Goal: Task Accomplishment & Management: Use online tool/utility

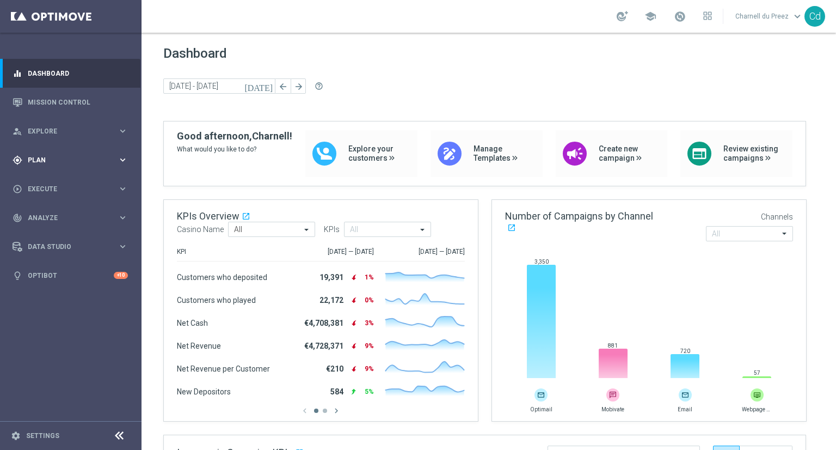
click at [39, 159] on span "Plan" at bounding box center [73, 160] width 90 height 7
click at [46, 213] on span "Templates" at bounding box center [68, 215] width 78 height 7
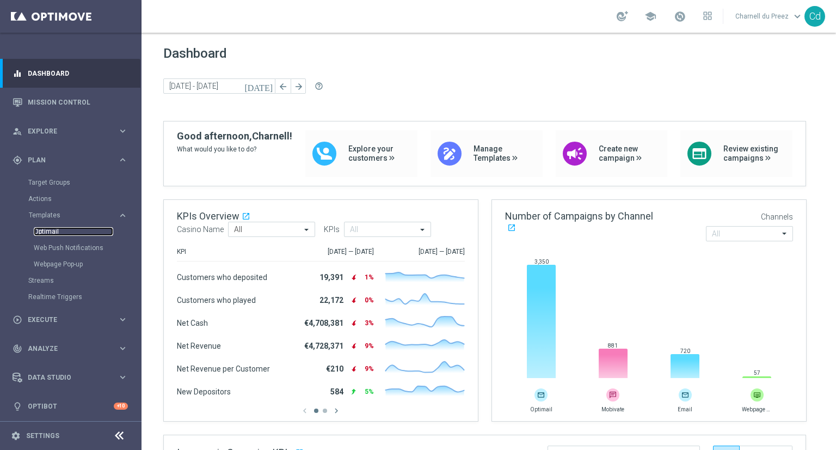
click at [52, 228] on link "Optimail" at bounding box center [73, 231] width 79 height 9
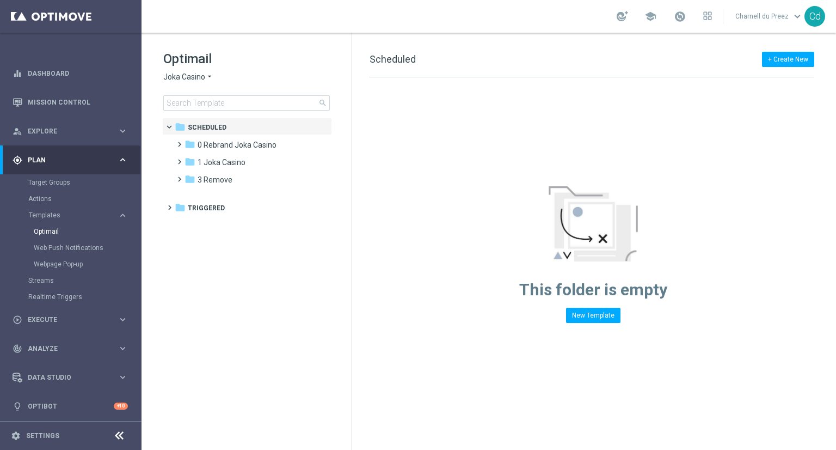
click at [188, 76] on span "Joka Casino" at bounding box center [184, 77] width 42 height 10
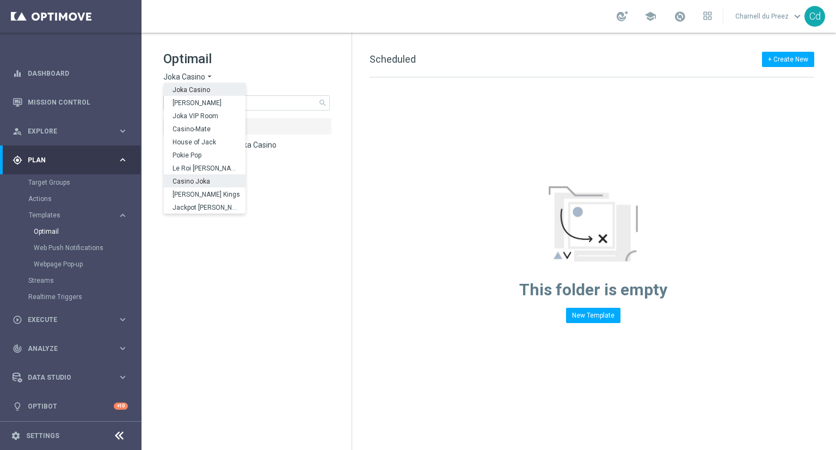
click at [0, 0] on span "Casino Joka" at bounding box center [0, 0] width 0 height 0
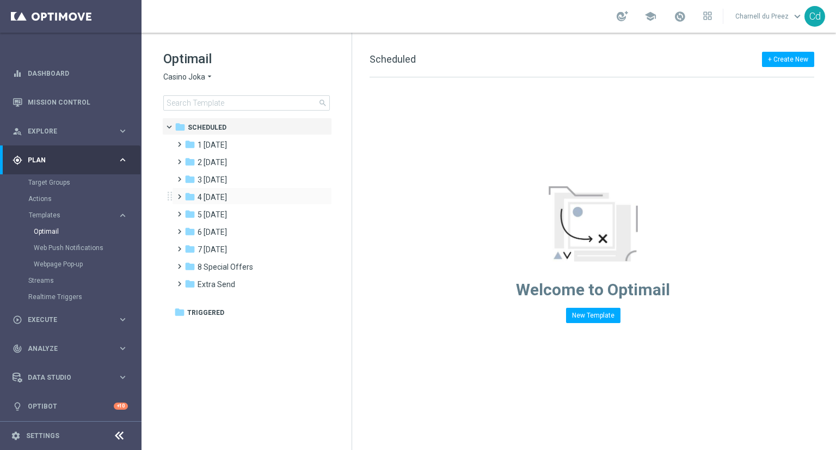
click at [180, 194] on span at bounding box center [177, 191] width 5 height 4
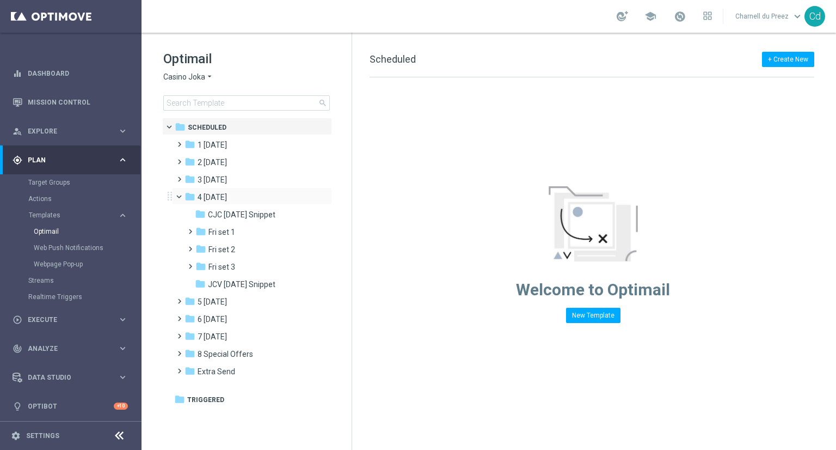
click at [182, 197] on span at bounding box center [184, 194] width 4 height 5
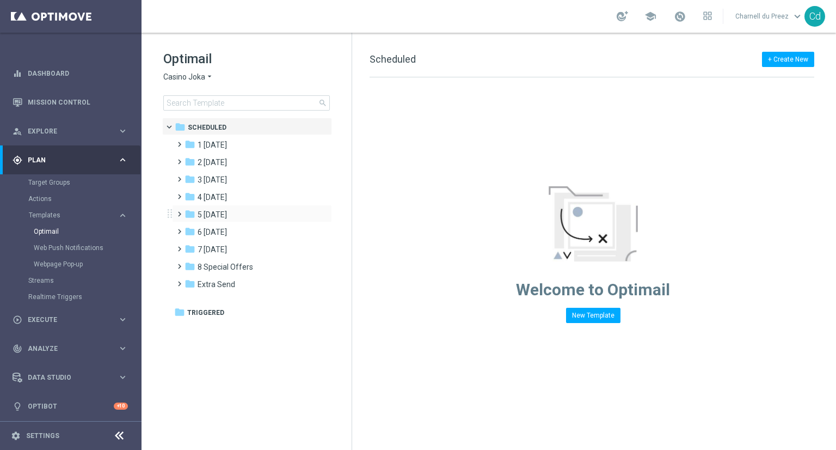
click at [179, 211] on span at bounding box center [177, 209] width 5 height 4
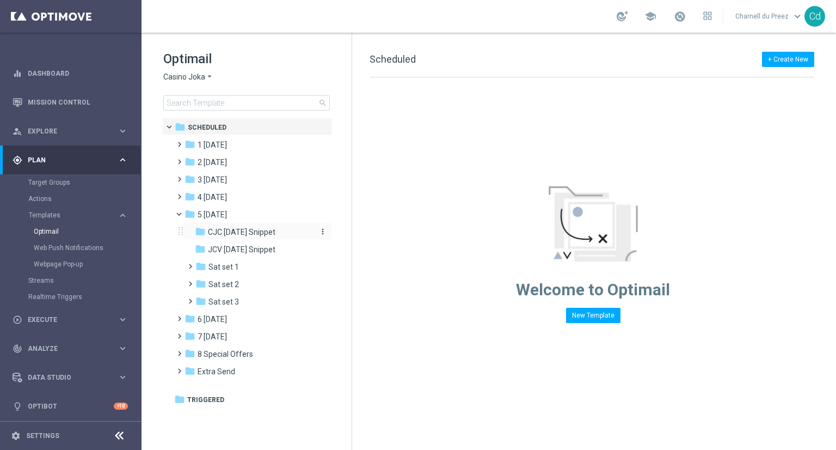
click at [254, 229] on span "CJC [DATE] Snippet" at bounding box center [242, 232] width 68 height 10
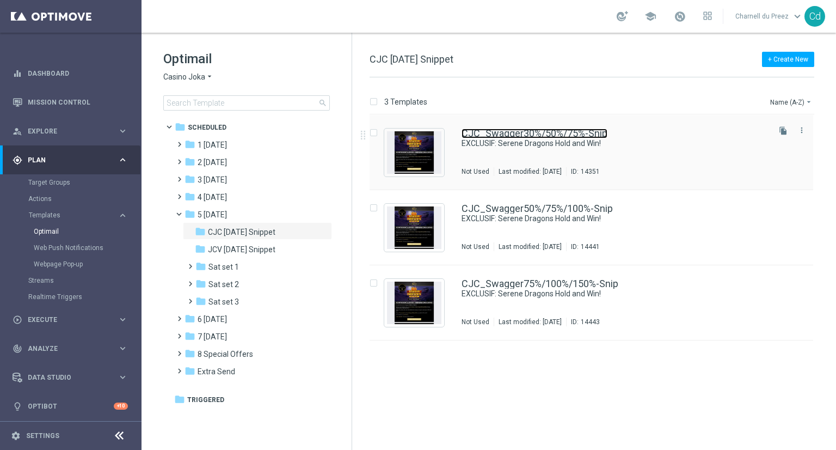
drag, startPoint x: 552, startPoint y: 131, endPoint x: 577, endPoint y: 138, distance: 26.0
click at [552, 131] on link "CJC_Swagger30%/50%/75%-Snip" at bounding box center [535, 133] width 146 height 10
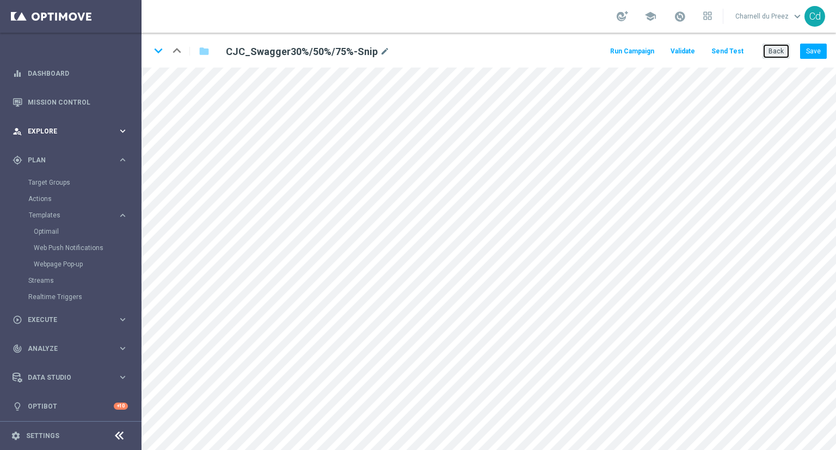
drag, startPoint x: 780, startPoint y: 51, endPoint x: 101, endPoint y: 118, distance: 681.6
click at [780, 51] on button "Back" at bounding box center [776, 51] width 27 height 15
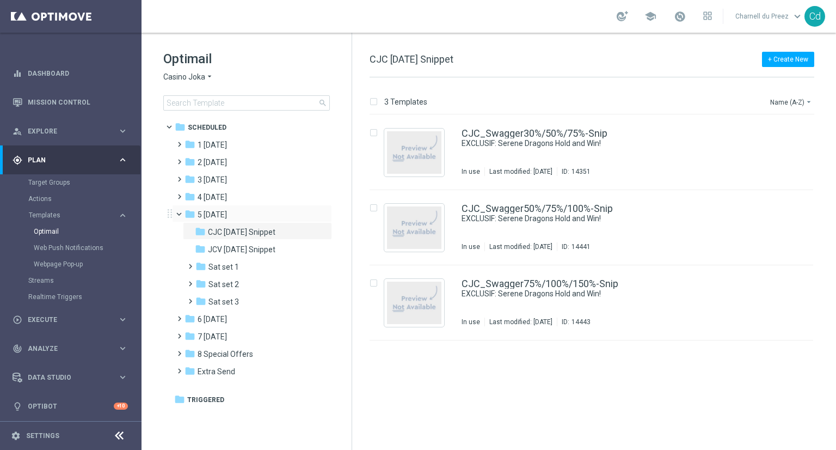
click at [182, 214] on span at bounding box center [184, 211] width 4 height 5
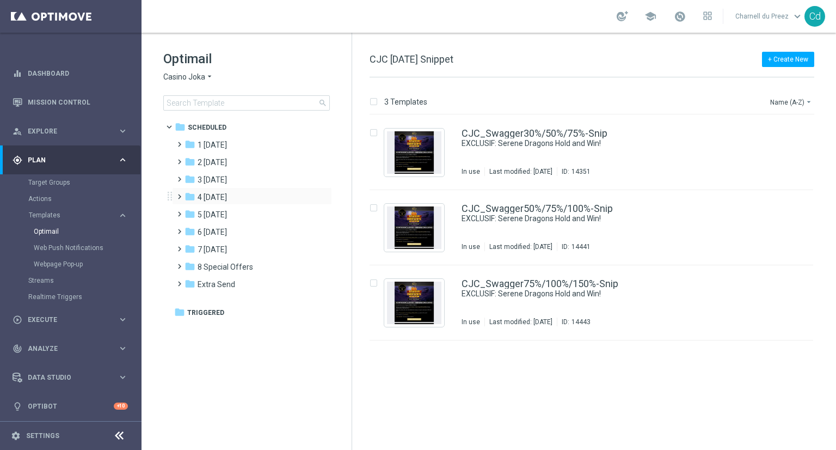
click at [180, 194] on span at bounding box center [177, 191] width 5 height 4
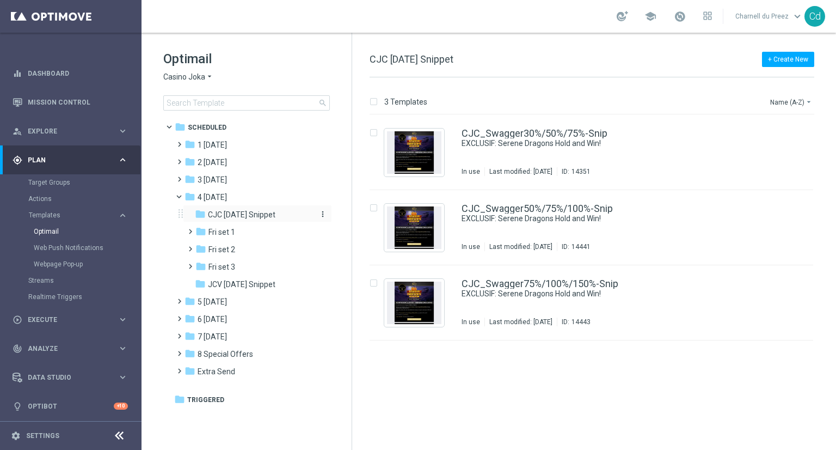
click at [254, 214] on span "CJC [DATE] Snippet" at bounding box center [242, 215] width 68 height 10
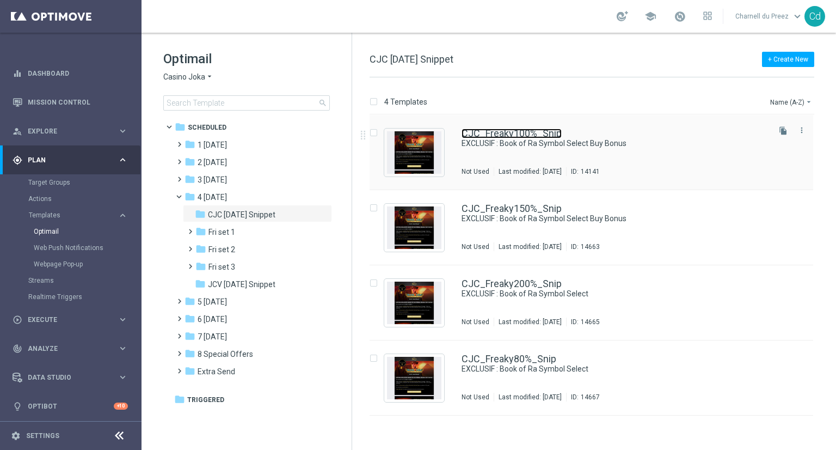
click at [493, 131] on link "CJC_Freaky100%_Snip" at bounding box center [512, 133] width 100 height 10
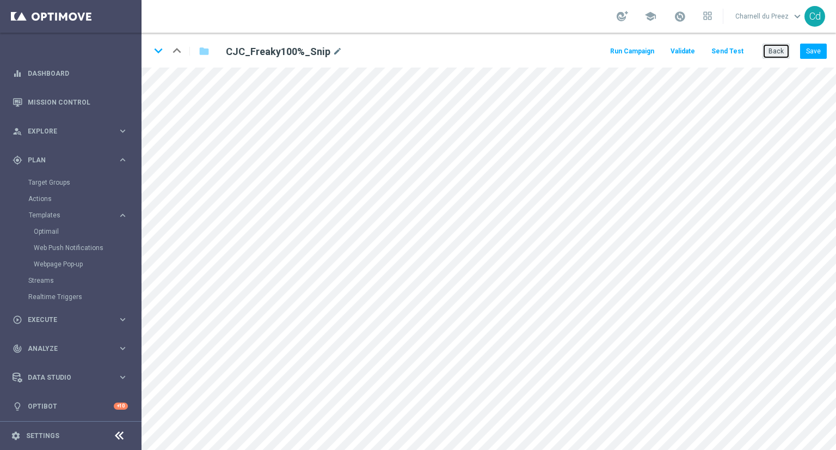
click at [780, 51] on button "Back" at bounding box center [776, 51] width 27 height 15
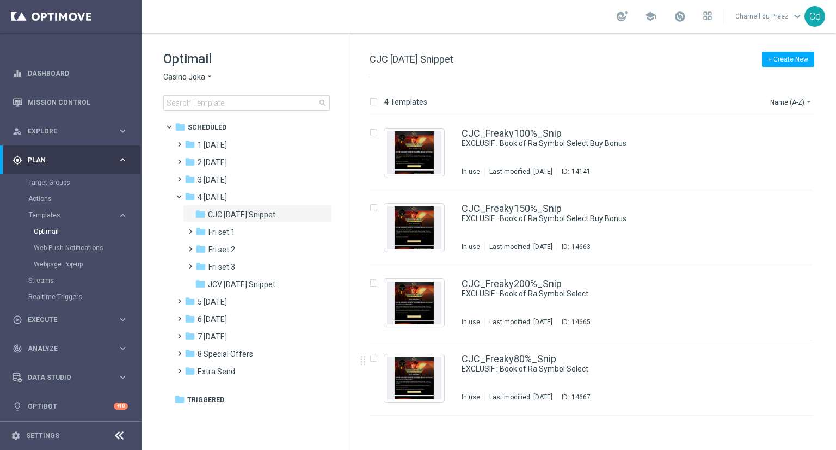
drag, startPoint x: 267, startPoint y: 426, endPoint x: 308, endPoint y: 422, distance: 41.1
click at [267, 426] on tree-viewport "folder Scheduled more_vert folder 1 [DATE] more_vert" at bounding box center [256, 283] width 188 height 330
click at [182, 194] on span at bounding box center [184, 194] width 4 height 5
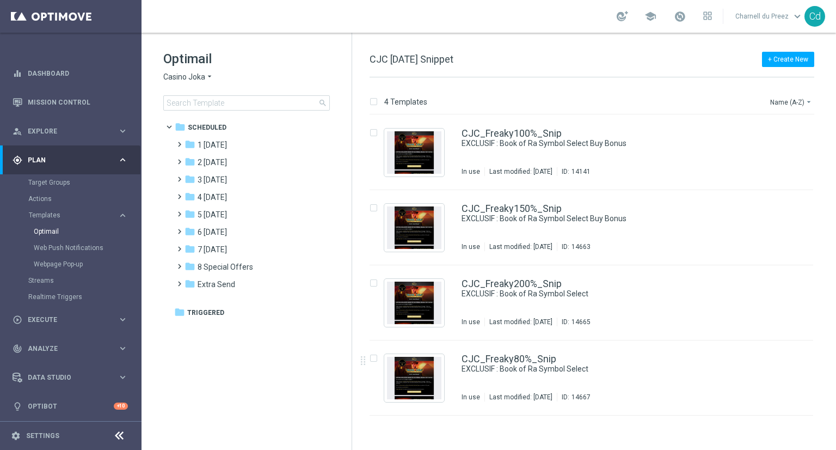
click at [182, 78] on span "Casino Joka" at bounding box center [184, 77] width 42 height 10
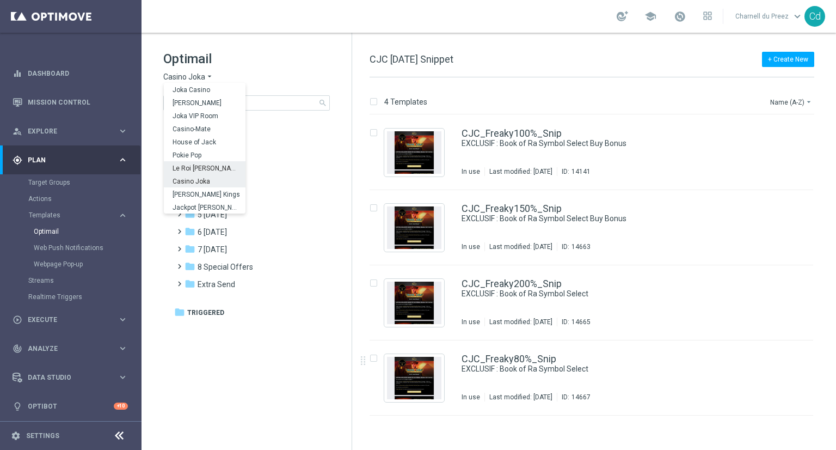
click at [0, 0] on span "Le Roi [PERSON_NAME]" at bounding box center [0, 0] width 0 height 0
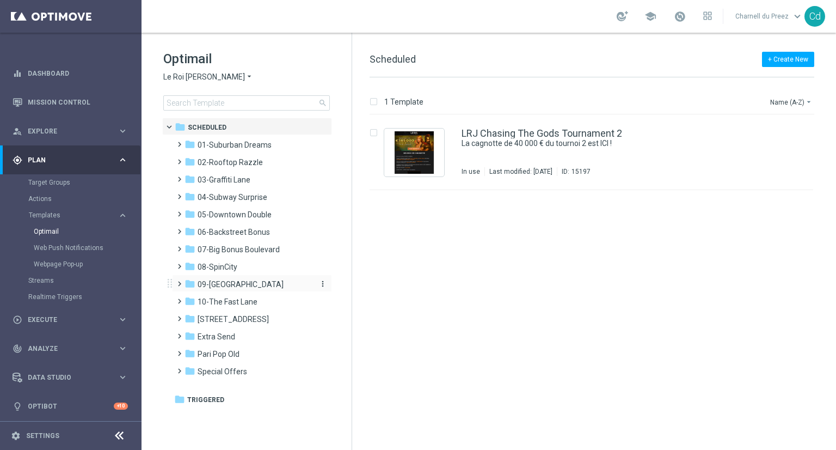
click at [242, 287] on span "09-[GEOGRAPHIC_DATA]" at bounding box center [241, 284] width 86 height 10
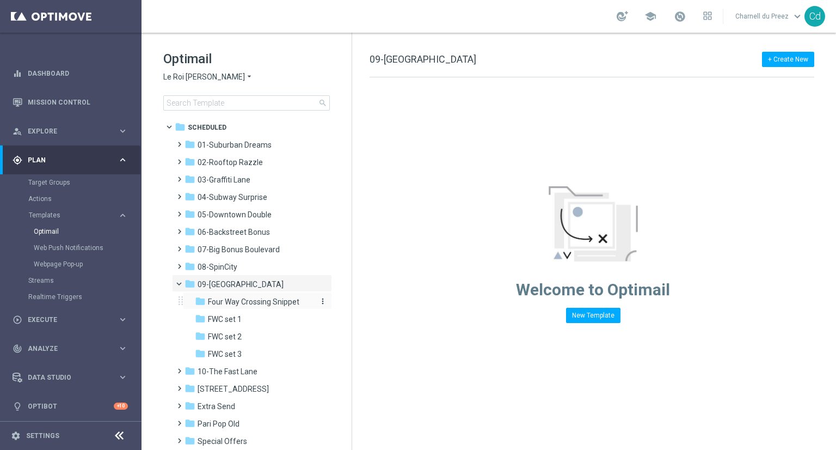
click at [266, 300] on span "Four Way Crossing Snippet" at bounding box center [253, 302] width 91 height 10
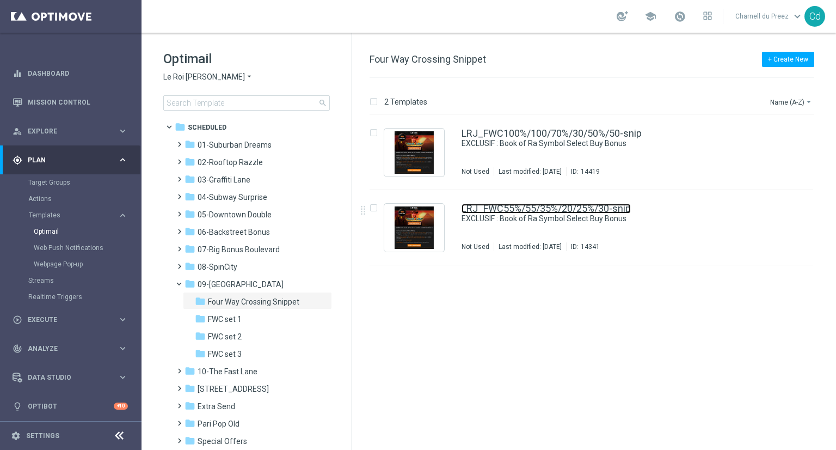
drag, startPoint x: 540, startPoint y: 207, endPoint x: 597, endPoint y: 208, distance: 56.6
click at [540, 207] on link "LRJ_FWC55%/55/35%/20/25%/30-snip" at bounding box center [546, 209] width 169 height 10
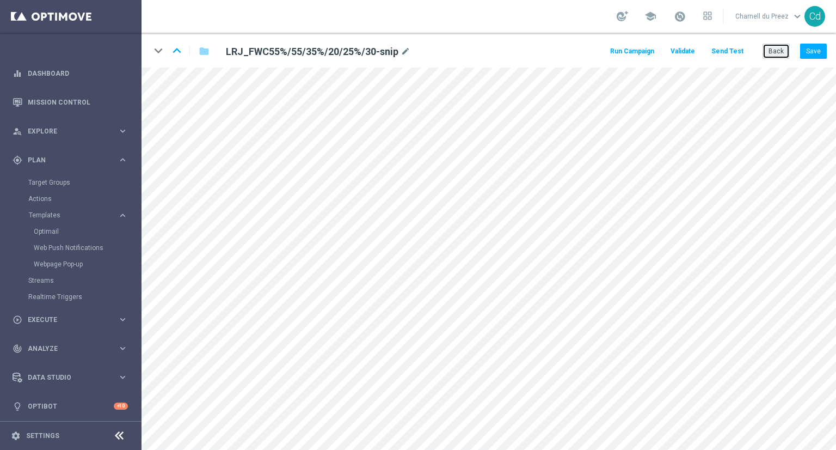
click at [780, 56] on button "Back" at bounding box center [776, 51] width 27 height 15
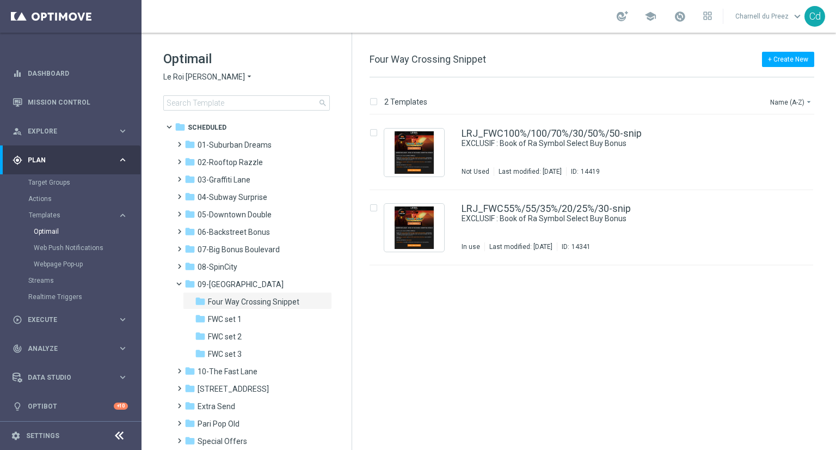
drag, startPoint x: 799, startPoint y: 278, endPoint x: 779, endPoint y: 284, distance: 20.3
click at [799, 278] on div "insert_drive_file LRJ_FWC100%/100/70%/30/50%/50-snip EXCLUSIF : Book of Ra Symb…" at bounding box center [596, 282] width 475 height 335
click at [182, 284] on span at bounding box center [184, 281] width 4 height 5
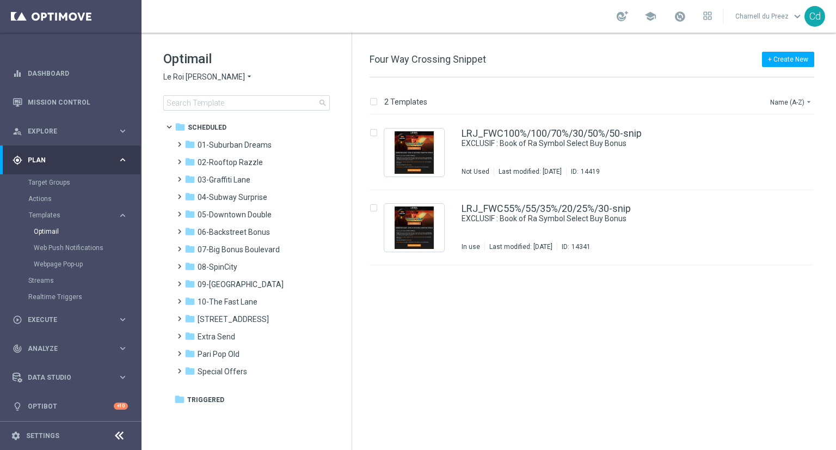
click at [190, 79] on span "Le Roi [PERSON_NAME]" at bounding box center [204, 77] width 82 height 10
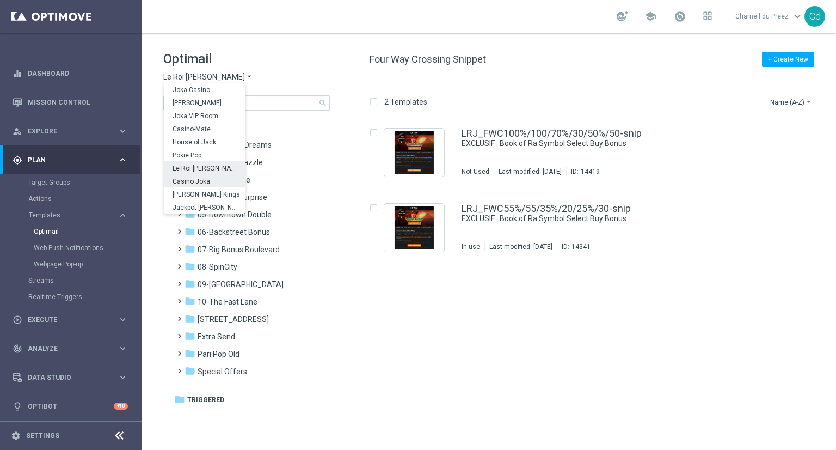
click at [0, 0] on span "Casino Joka" at bounding box center [0, 0] width 0 height 0
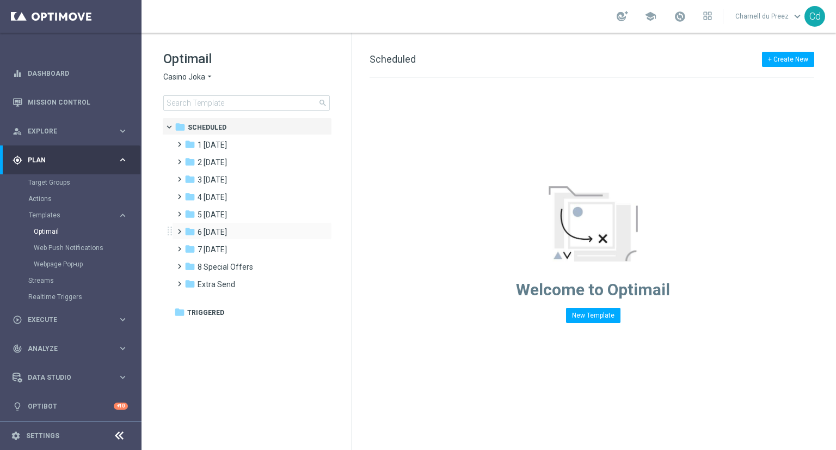
click at [179, 229] on span at bounding box center [177, 226] width 5 height 4
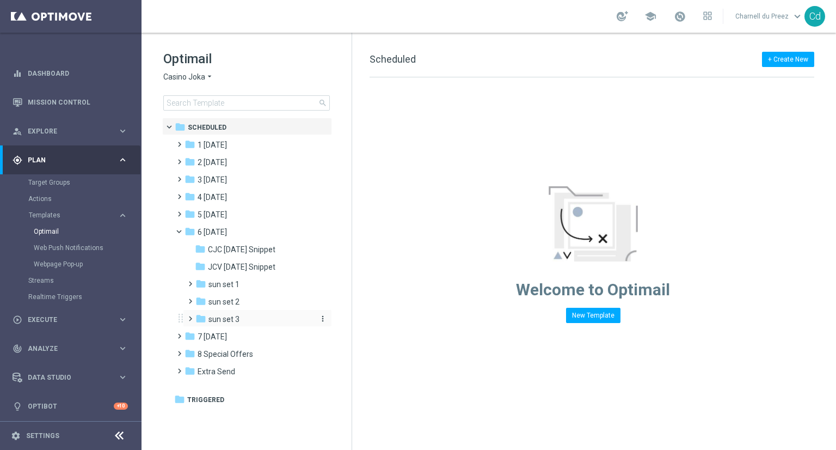
click at [228, 318] on span "sun set 3" at bounding box center [223, 319] width 31 height 10
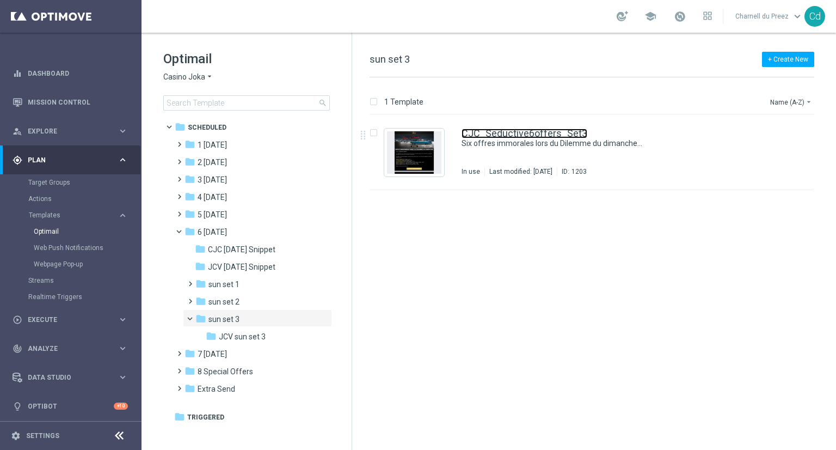
drag, startPoint x: 512, startPoint y: 133, endPoint x: 486, endPoint y: 96, distance: 45.3
click at [512, 133] on link "CJC_Seductive6offers_Set3" at bounding box center [525, 133] width 126 height 10
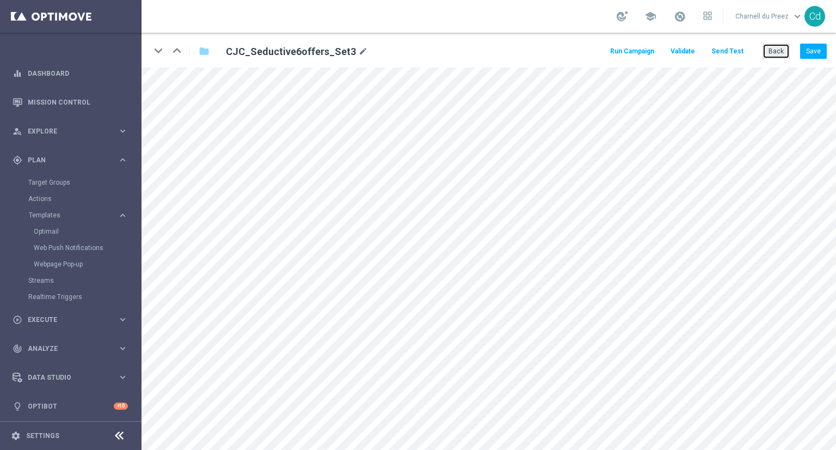
click at [779, 47] on button "Back" at bounding box center [776, 51] width 27 height 15
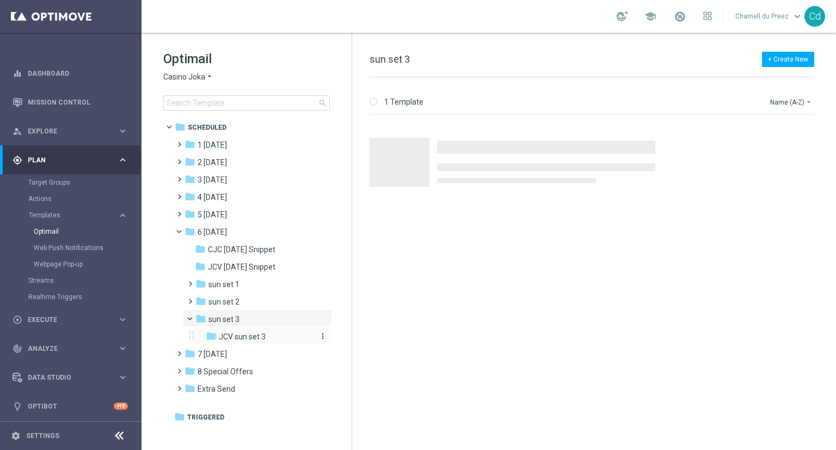
click at [253, 337] on span "JCV sun set 3" at bounding box center [242, 337] width 47 height 10
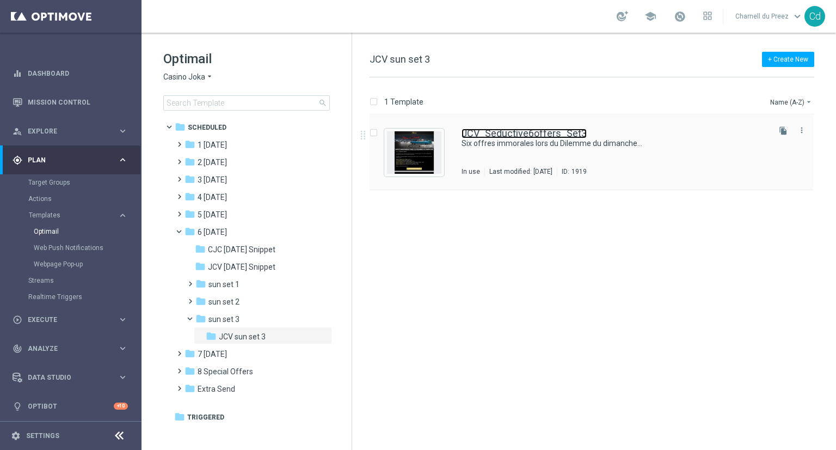
click at [538, 131] on link "JCV_Seductive6offers_Set3" at bounding box center [524, 133] width 125 height 10
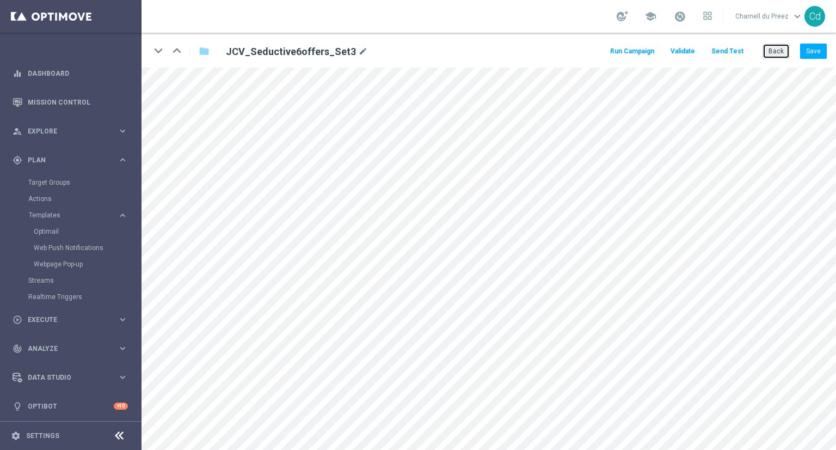
click at [776, 54] on button "Back" at bounding box center [776, 51] width 27 height 15
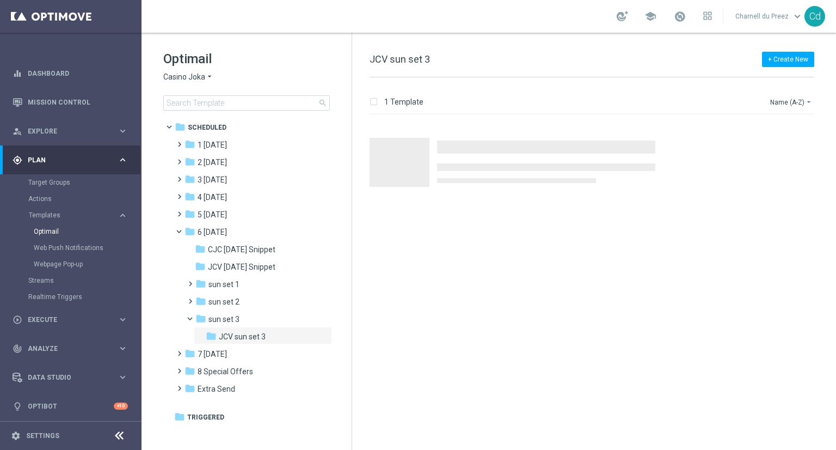
click at [179, 76] on span "Casino Joka" at bounding box center [184, 77] width 42 height 10
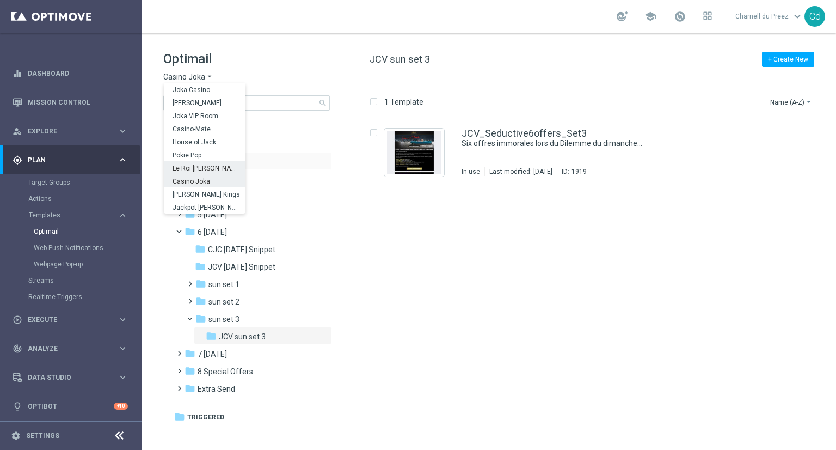
click at [0, 0] on span "Le Roi [PERSON_NAME]" at bounding box center [0, 0] width 0 height 0
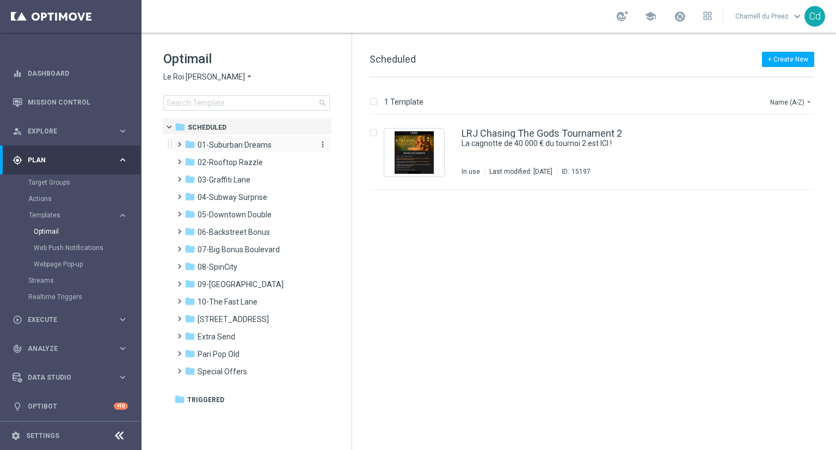
click at [229, 144] on span "01-Suburban Dreams" at bounding box center [235, 145] width 74 height 10
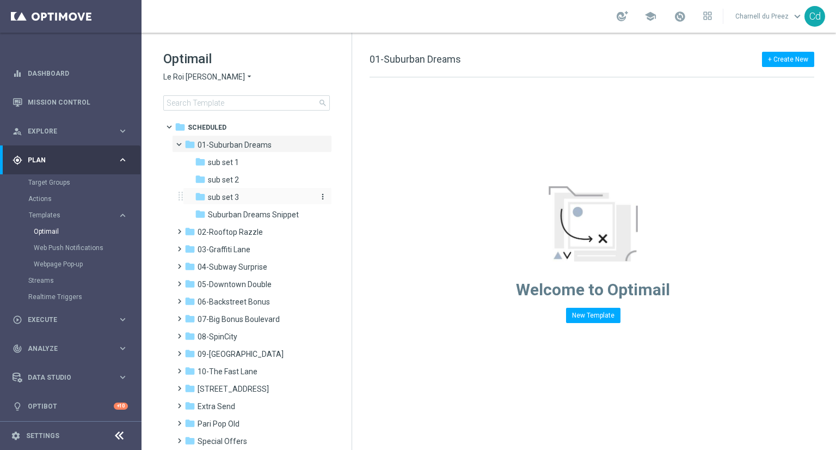
click at [233, 195] on span "sub set 3" at bounding box center [223, 197] width 31 height 10
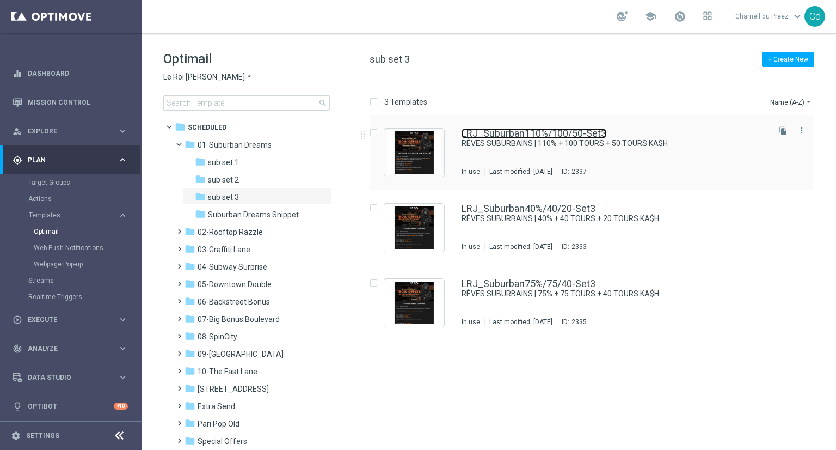
click at [533, 129] on link "LRJ_Suburban110%/100/50-Set3" at bounding box center [534, 133] width 145 height 10
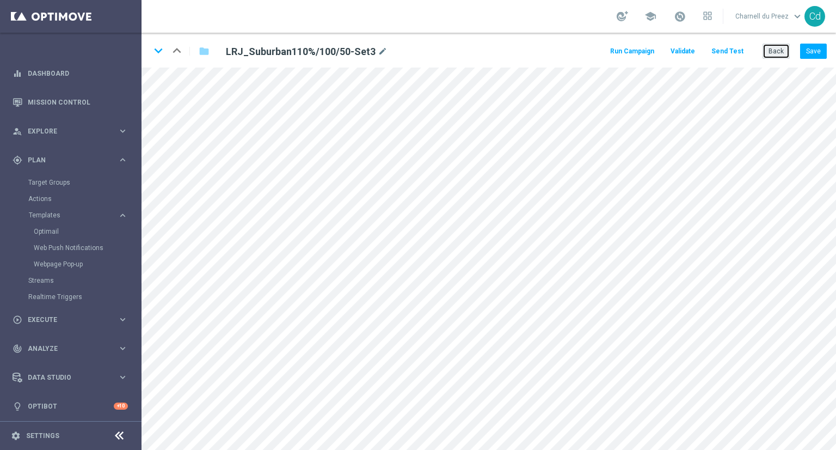
click at [784, 52] on button "Back" at bounding box center [776, 51] width 27 height 15
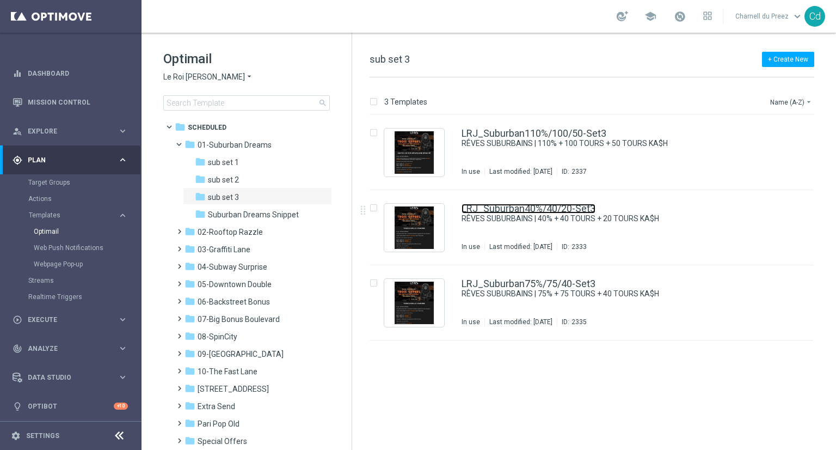
drag, startPoint x: 519, startPoint y: 206, endPoint x: 429, endPoint y: 141, distance: 111.1
click at [519, 206] on link "LRJ_Suburban40%/40/20-Set3" at bounding box center [529, 209] width 134 height 10
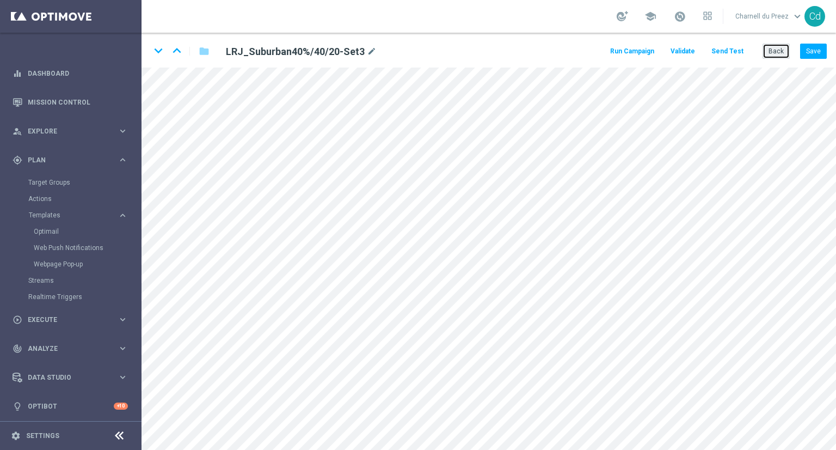
click at [778, 53] on button "Back" at bounding box center [776, 51] width 27 height 15
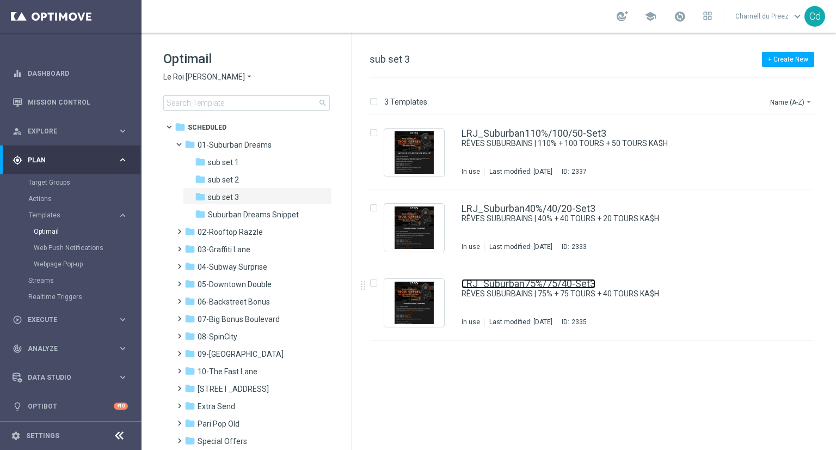
drag, startPoint x: 502, startPoint y: 283, endPoint x: 428, endPoint y: 277, distance: 74.9
click at [502, 283] on link "LRJ_Suburban75%/75/40-Set3" at bounding box center [529, 284] width 134 height 10
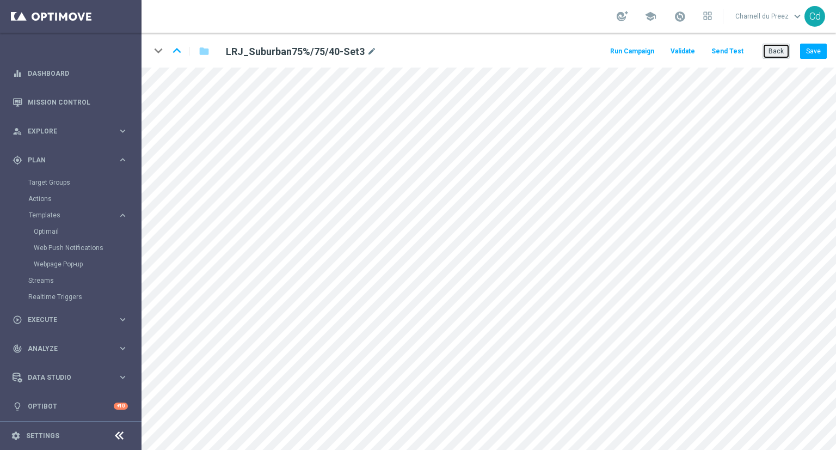
click at [781, 52] on button "Back" at bounding box center [776, 51] width 27 height 15
